Goal: Information Seeking & Learning: Check status

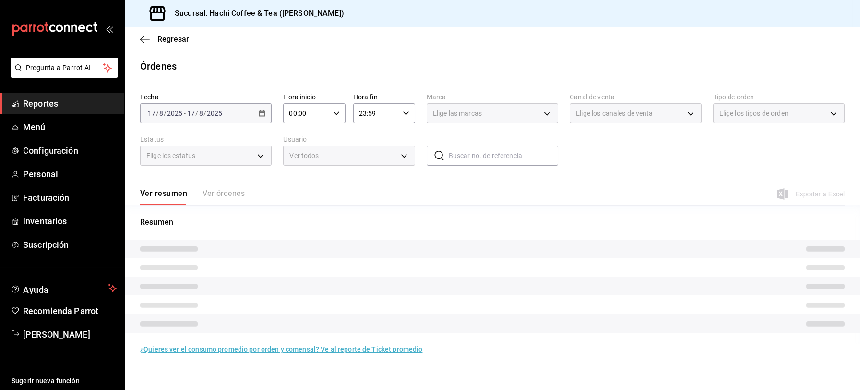
click at [61, 107] on span "Reportes" at bounding box center [70, 103] width 94 height 13
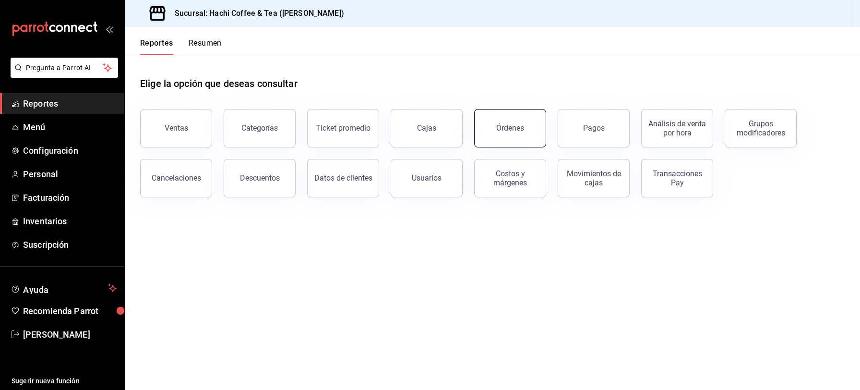
click at [500, 132] on button "Órdenes" at bounding box center [510, 128] width 72 height 38
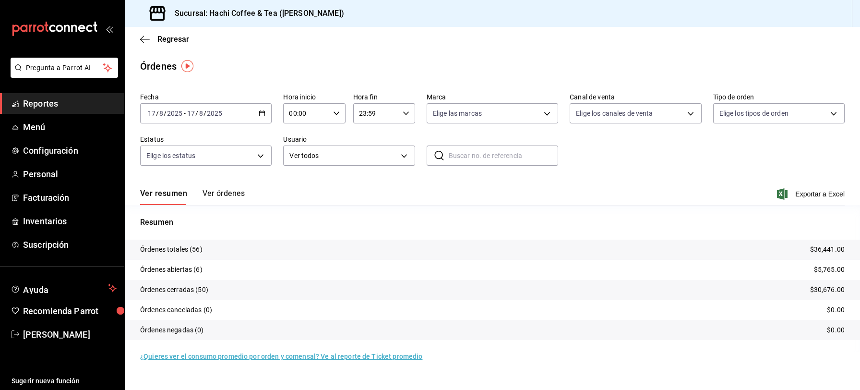
click at [217, 189] on button "Ver órdenes" at bounding box center [223, 197] width 42 height 16
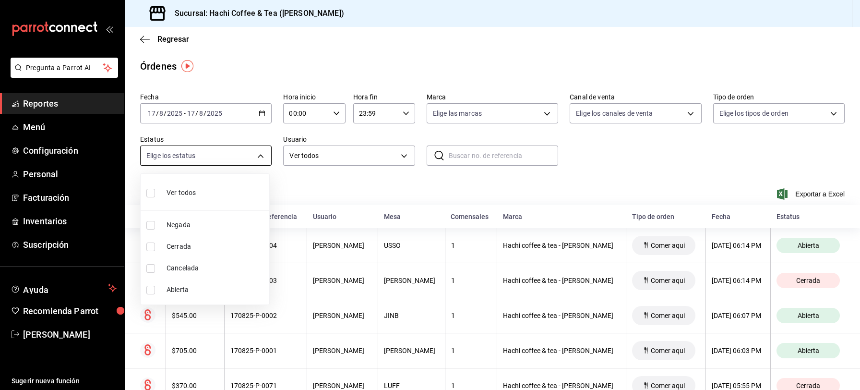
click at [260, 153] on body "Pregunta a Parrot AI Reportes Menú Configuración Personal Facturación Inventari…" at bounding box center [430, 195] width 860 height 390
click at [192, 266] on span "Cancelada" at bounding box center [215, 268] width 99 height 10
type input "CANCELED"
checkbox input "true"
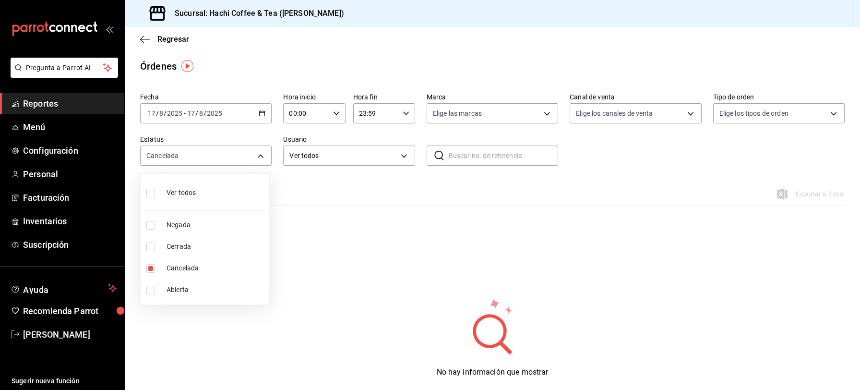
click at [171, 191] on span "Ver todos" at bounding box center [180, 193] width 29 height 10
type input "DENIED,FINISHED,CANCELED,OPEN"
checkbox input "true"
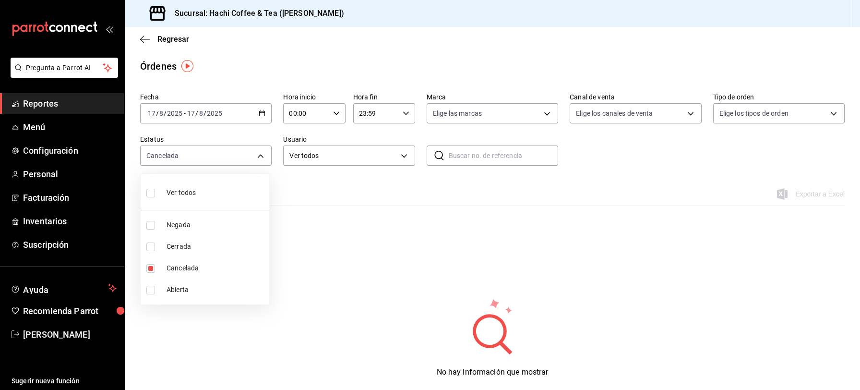
checkbox input "true"
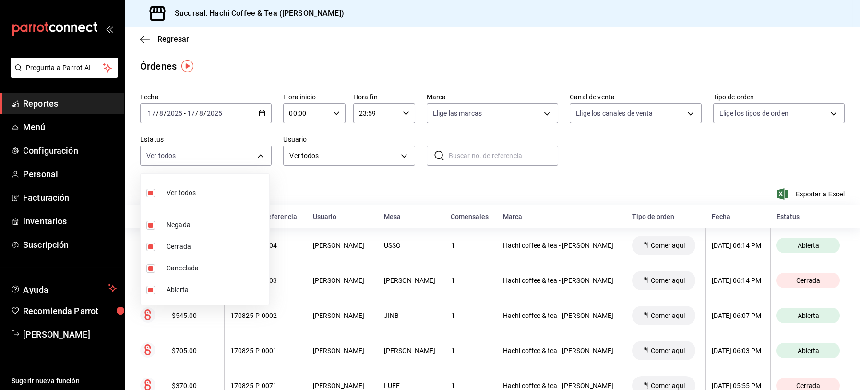
click at [45, 105] on div at bounding box center [430, 195] width 860 height 390
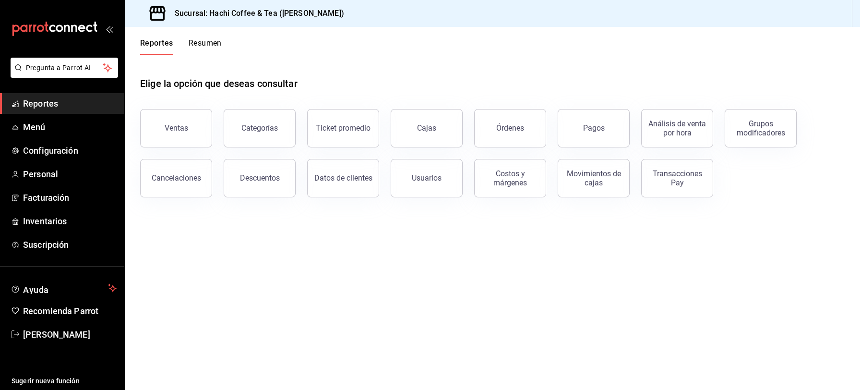
click at [53, 104] on span "Reportes" at bounding box center [70, 103] width 94 height 13
click at [184, 141] on button "Ventas" at bounding box center [176, 128] width 72 height 38
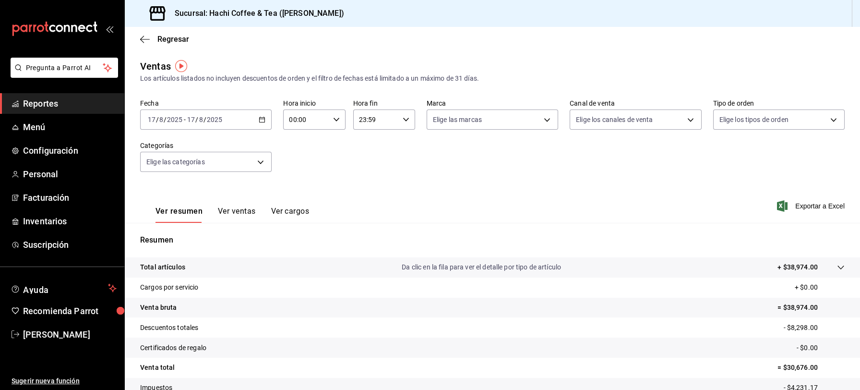
click at [259, 118] on icon "button" at bounding box center [262, 119] width 7 height 7
click at [178, 232] on span "Rango de fechas" at bounding box center [185, 235] width 74 height 10
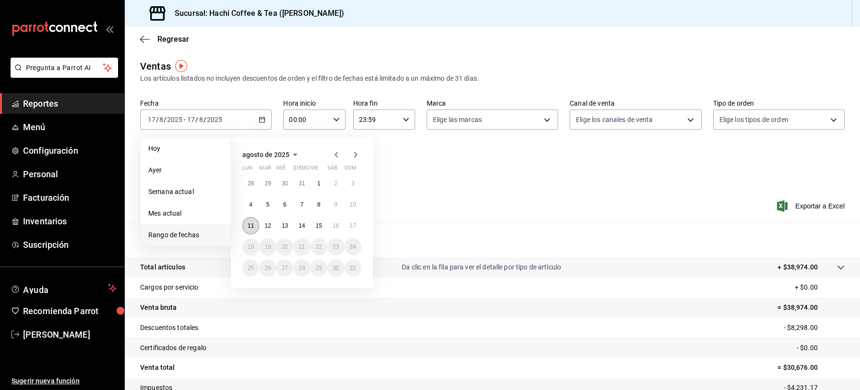
click at [247, 220] on button "11" at bounding box center [250, 225] width 17 height 17
click at [354, 224] on abbr "17" at bounding box center [353, 225] width 6 height 7
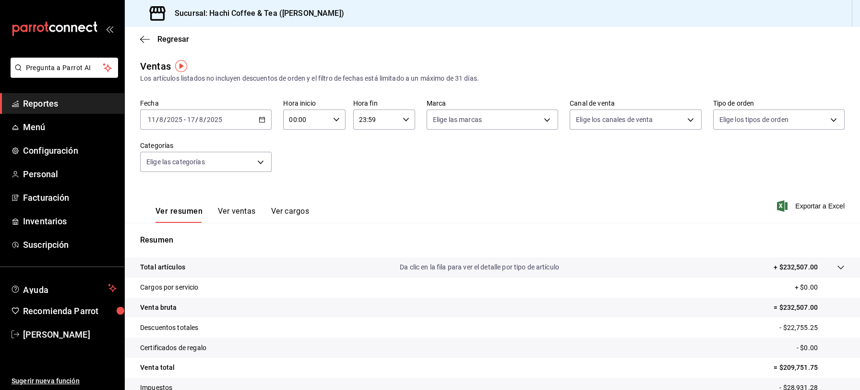
click at [260, 123] on div "[DATE] [DATE] - [DATE] [DATE]" at bounding box center [205, 119] width 131 height 20
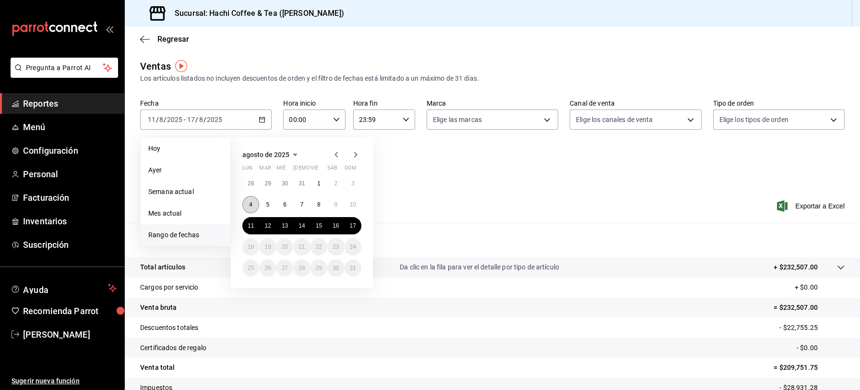
click at [249, 208] on button "4" at bounding box center [250, 204] width 17 height 17
click at [353, 206] on abbr "10" at bounding box center [353, 204] width 6 height 7
